Goal: Find specific page/section: Find specific page/section

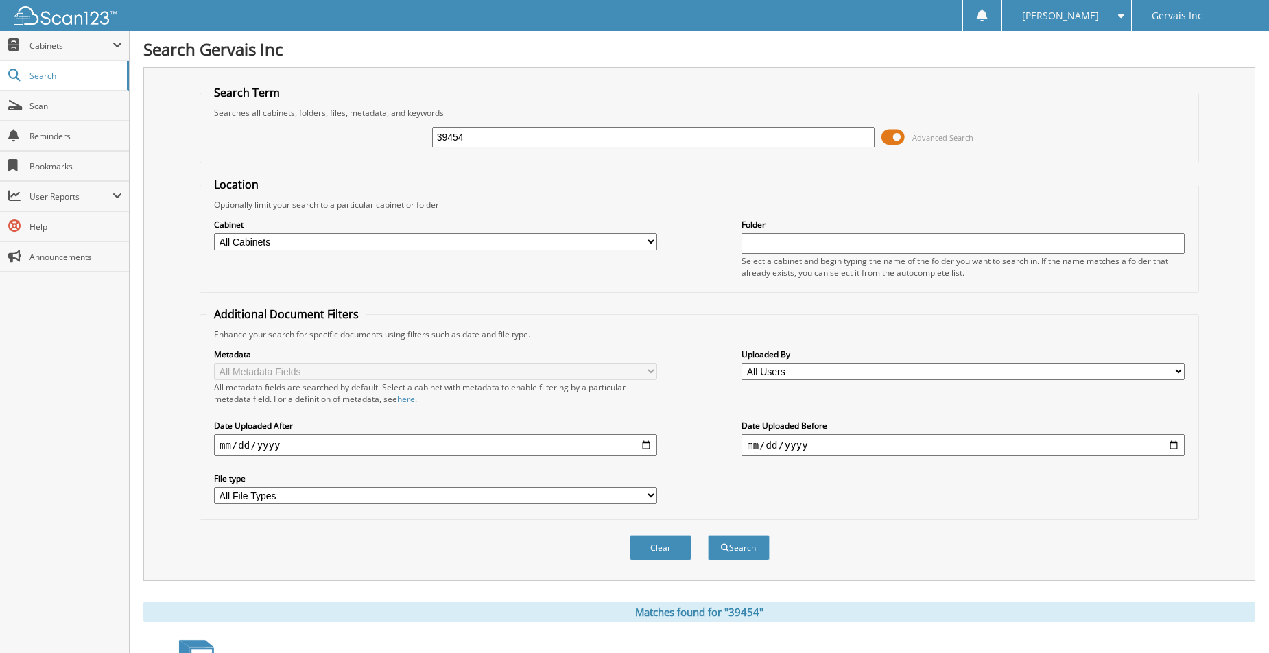
drag, startPoint x: 501, startPoint y: 130, endPoint x: 366, endPoint y: 167, distance: 140.3
click at [370, 166] on form "Search Term Searches all cabinets, folders, files, metadata, and keywords 39454…" at bounding box center [700, 330] width 1000 height 491
type input "49256"
click at [708, 535] on button "Search" at bounding box center [739, 547] width 62 height 25
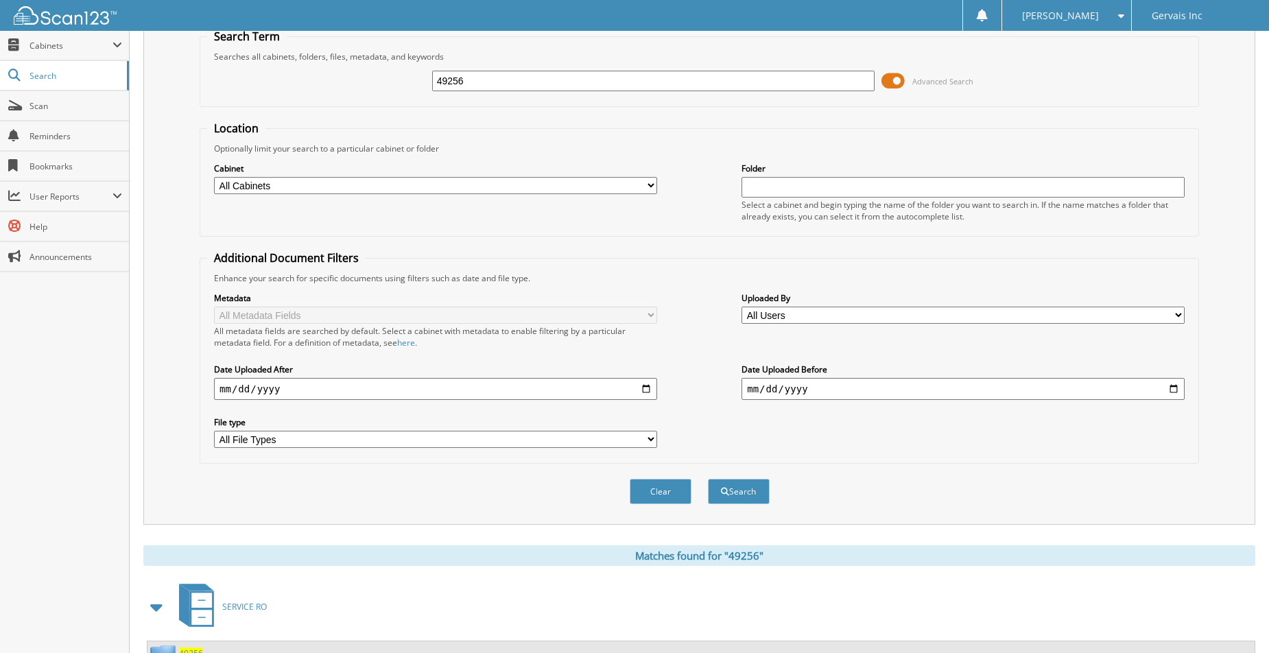
scroll to position [274, 0]
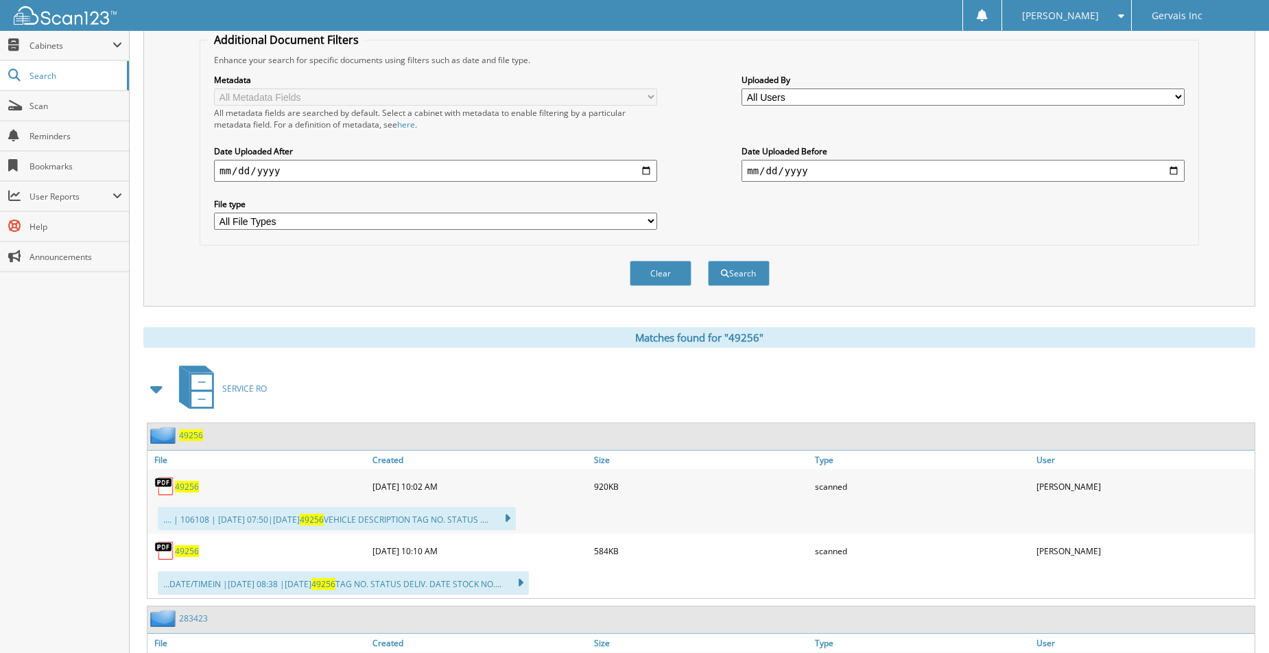
click at [190, 484] on span "49256" at bounding box center [187, 487] width 24 height 12
